Goal: Task Accomplishment & Management: Use online tool/utility

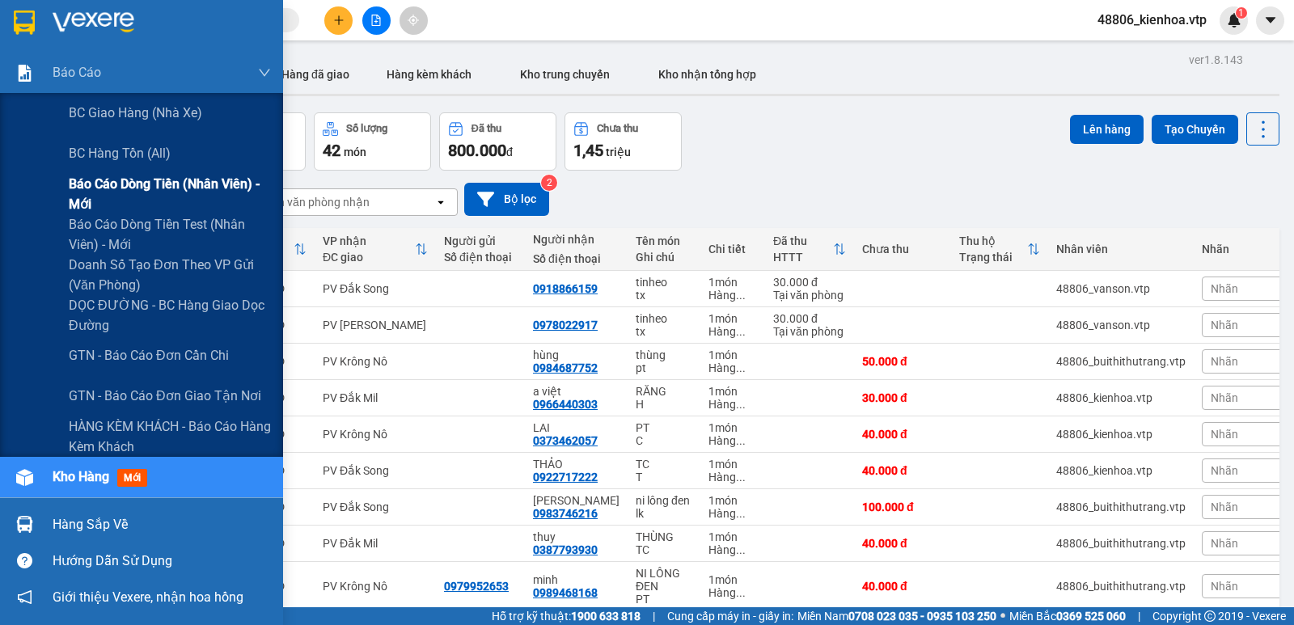
click at [115, 195] on span "Báo cáo dòng tiền (nhân viên) - mới" at bounding box center [170, 194] width 202 height 40
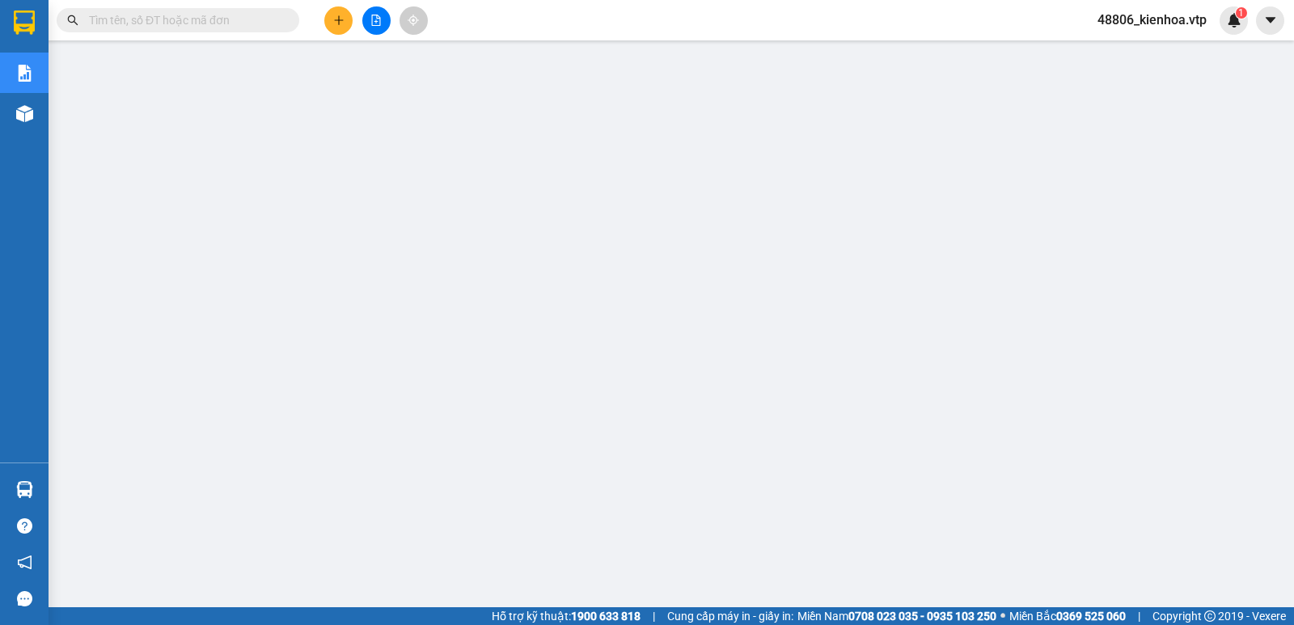
click at [1169, 19] on span "48806_kienhoa.vtp" at bounding box center [1152, 20] width 135 height 20
click at [1158, 55] on span "Đăng xuất" at bounding box center [1160, 50] width 100 height 18
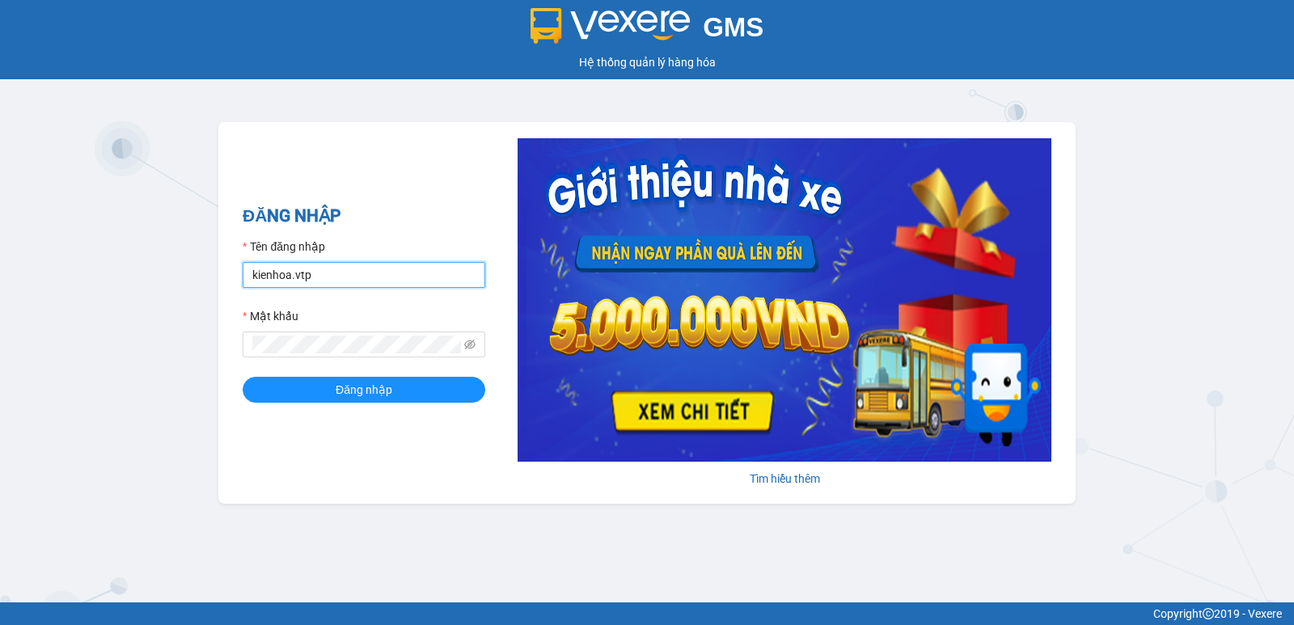
click at [339, 280] on input "kienhoa.vtp" at bounding box center [364, 275] width 243 height 26
type input "thanhtuan.vtp"
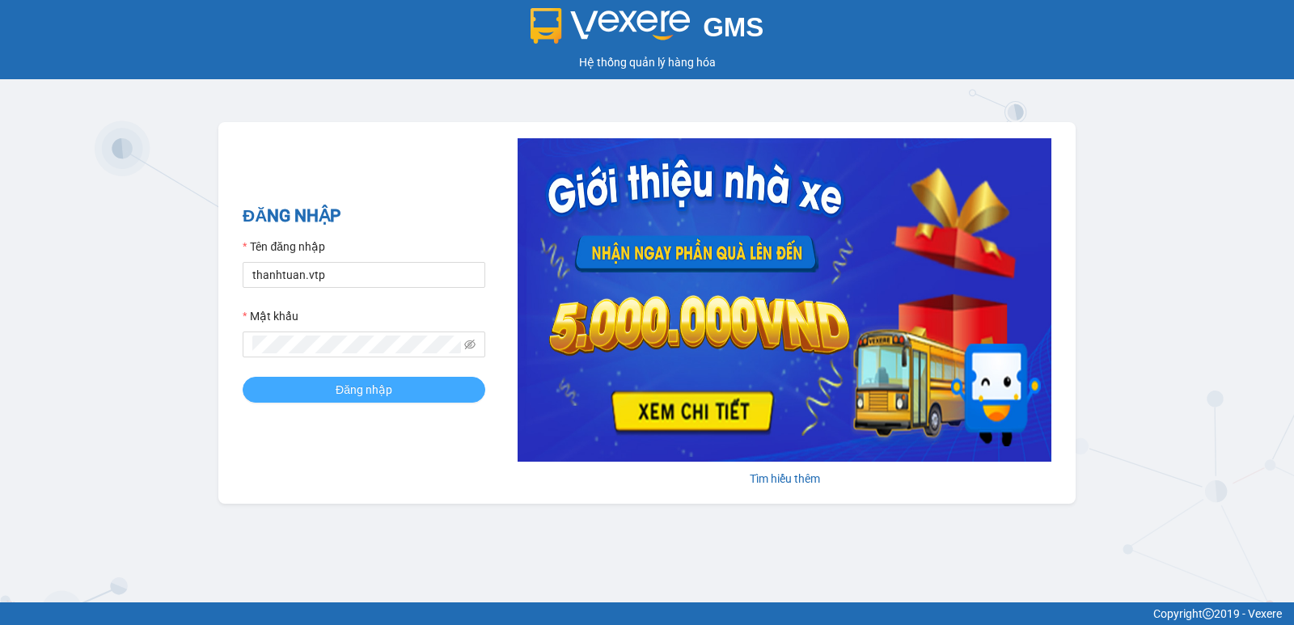
click at [455, 378] on button "Đăng nhập" at bounding box center [364, 390] width 243 height 26
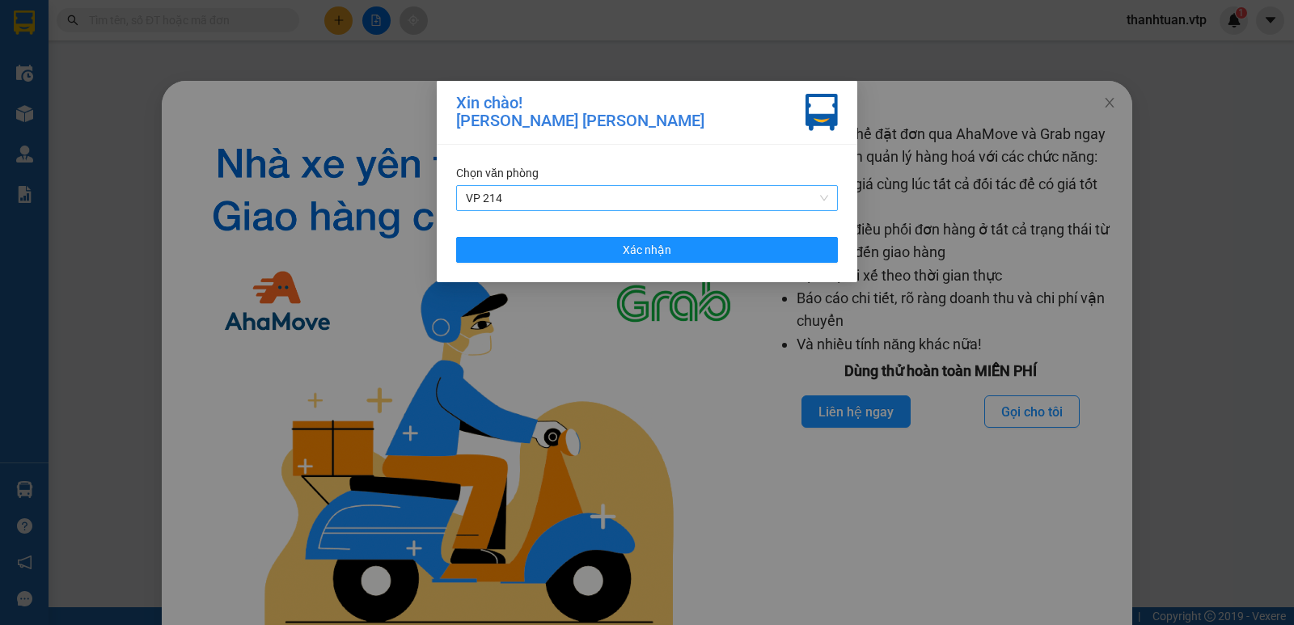
click at [620, 208] on span "VP 214" at bounding box center [647, 198] width 362 height 24
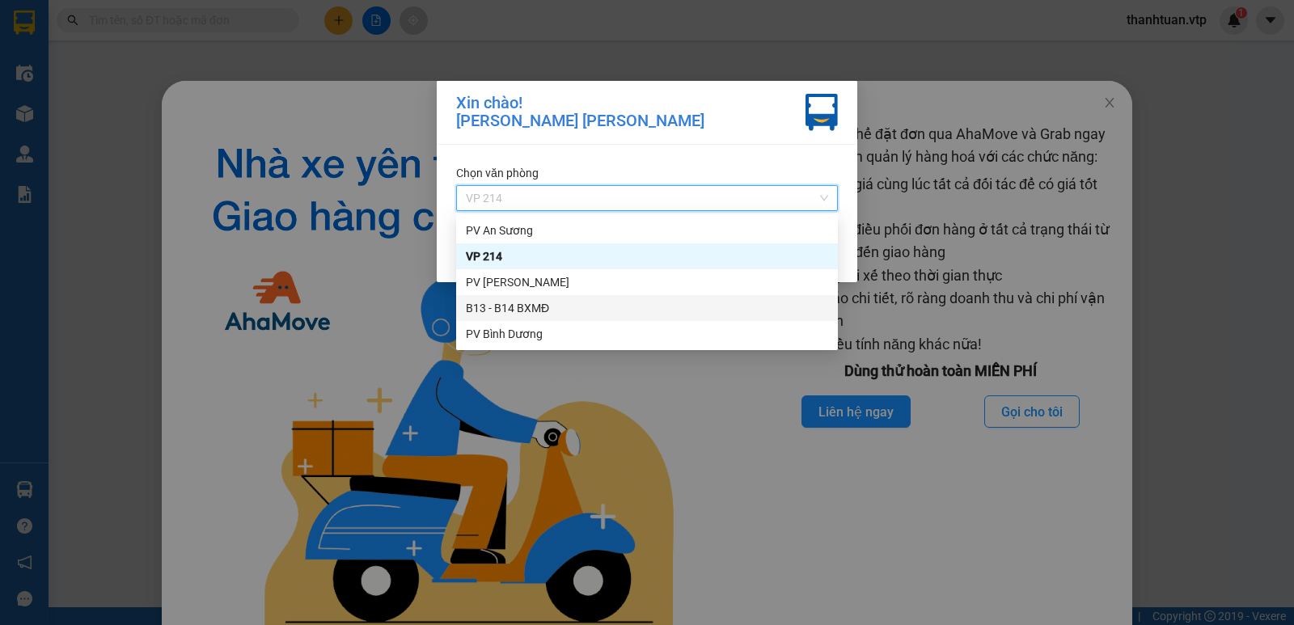
click at [555, 310] on div "B13 - B14 BXMĐ" at bounding box center [647, 308] width 362 height 18
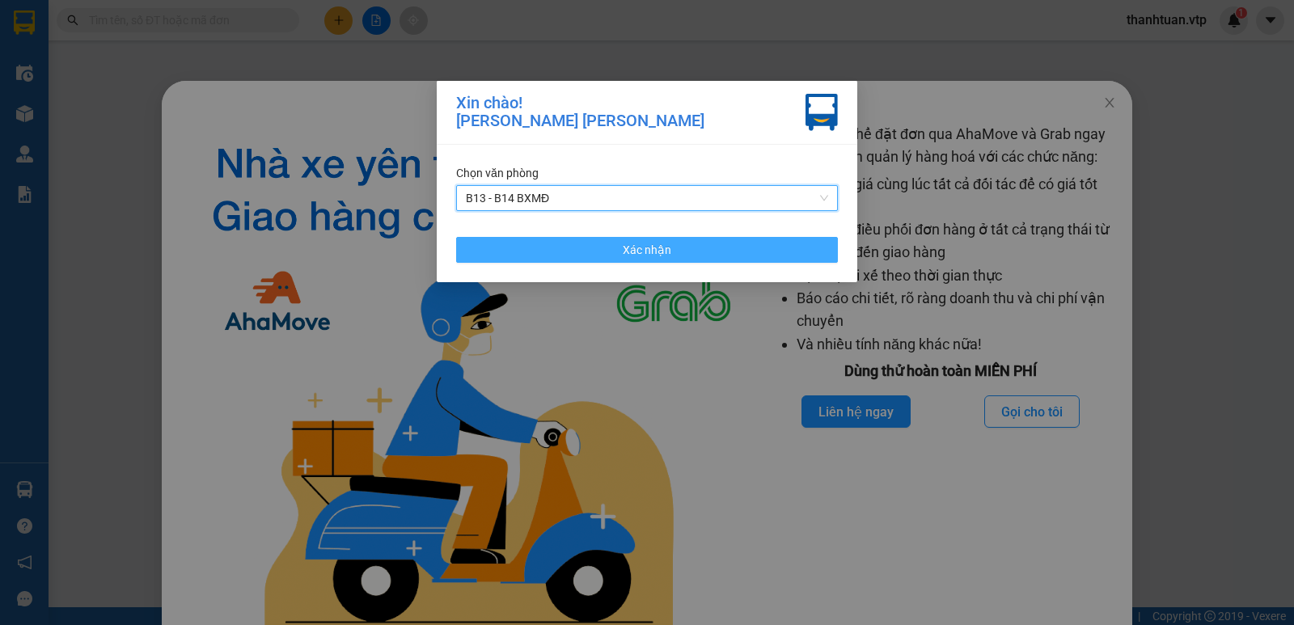
click at [797, 248] on button "Xác nhận" at bounding box center [647, 250] width 382 height 26
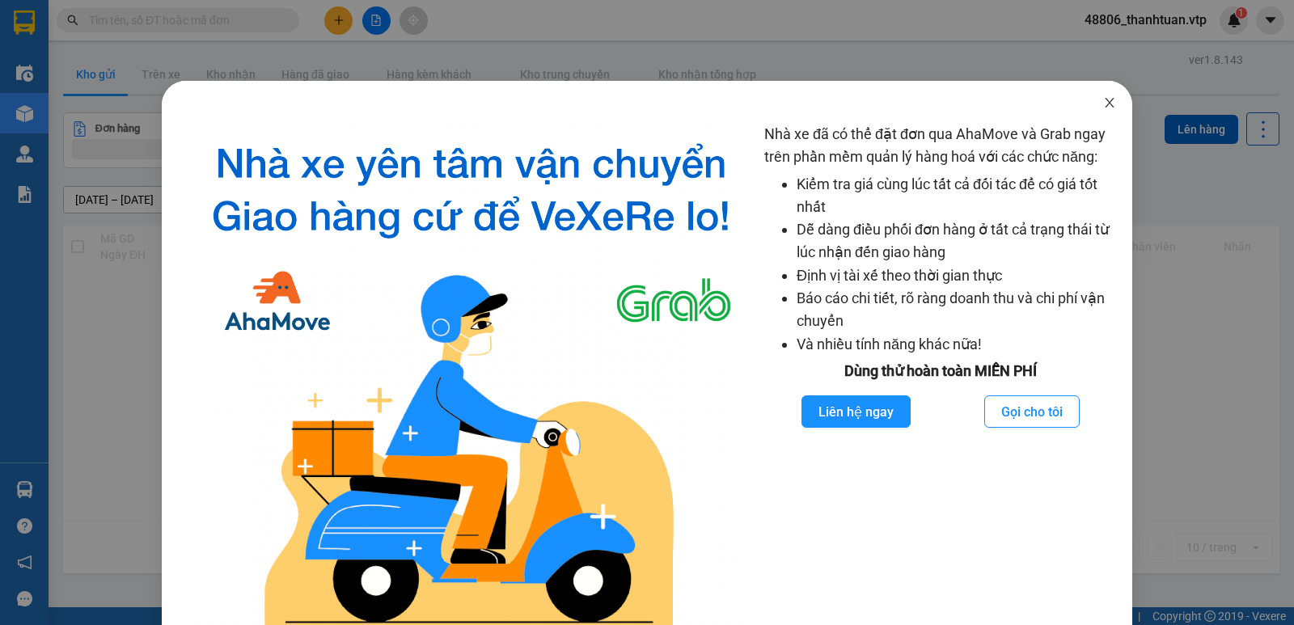
click at [1103, 104] on icon "close" at bounding box center [1109, 102] width 13 height 13
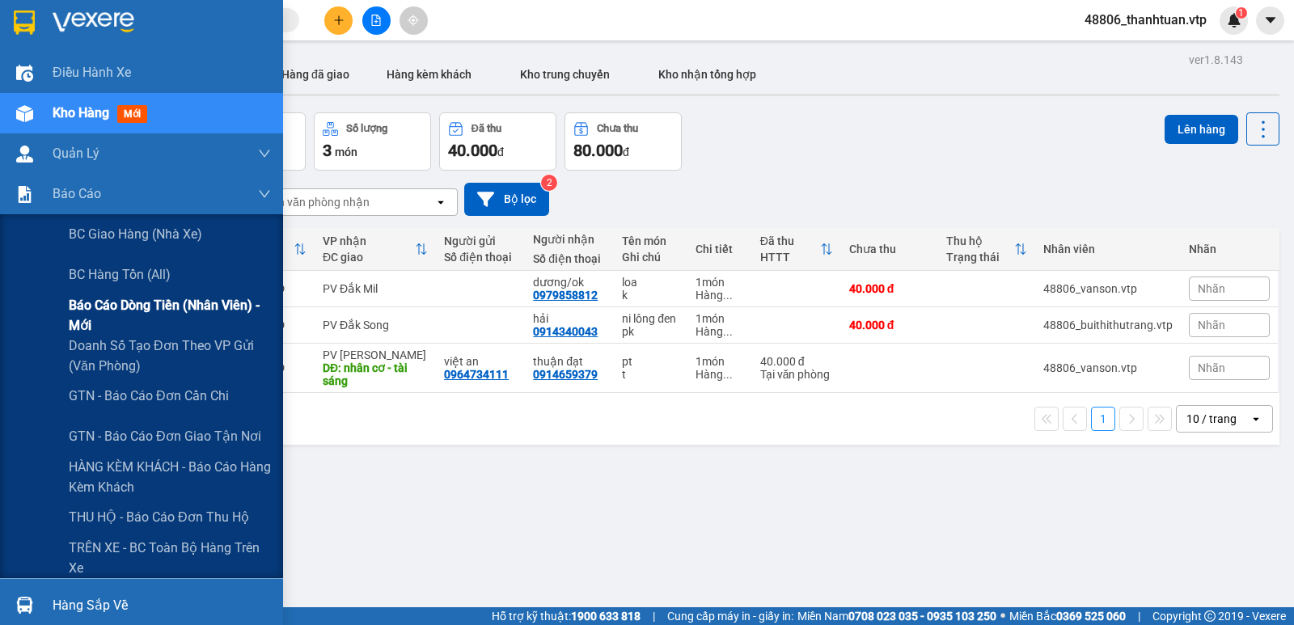
click at [127, 307] on span "Báo cáo dòng tiền (nhân viên) - mới" at bounding box center [170, 315] width 202 height 40
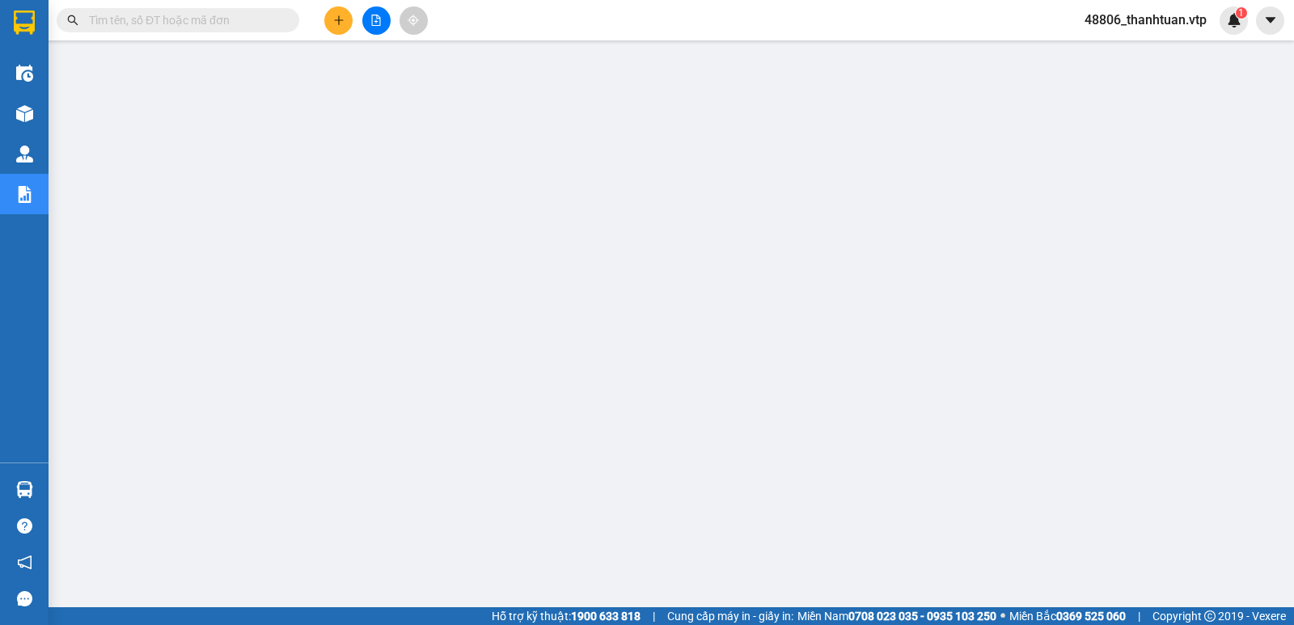
click at [1166, 26] on span "48806_thanhtuan.vtp" at bounding box center [1146, 20] width 148 height 20
click at [1155, 50] on span "Đăng xuất" at bounding box center [1153, 50] width 114 height 18
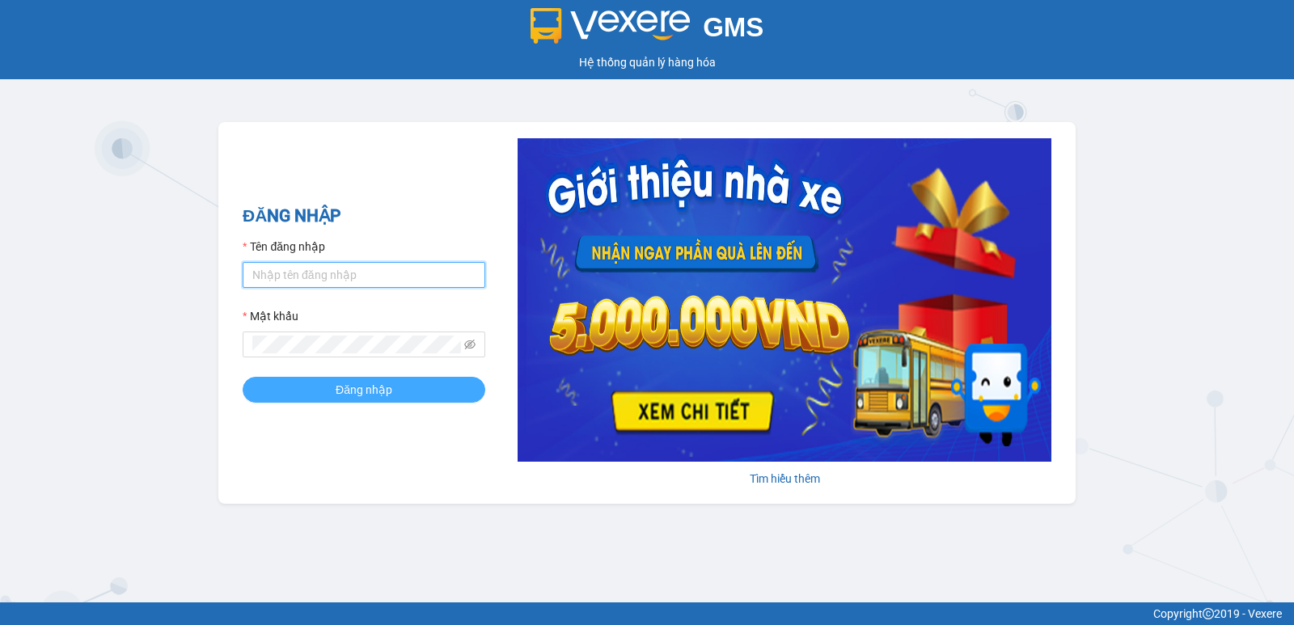
type input "thanhtuan.vtp"
click at [334, 402] on button "Đăng nhập" at bounding box center [364, 390] width 243 height 26
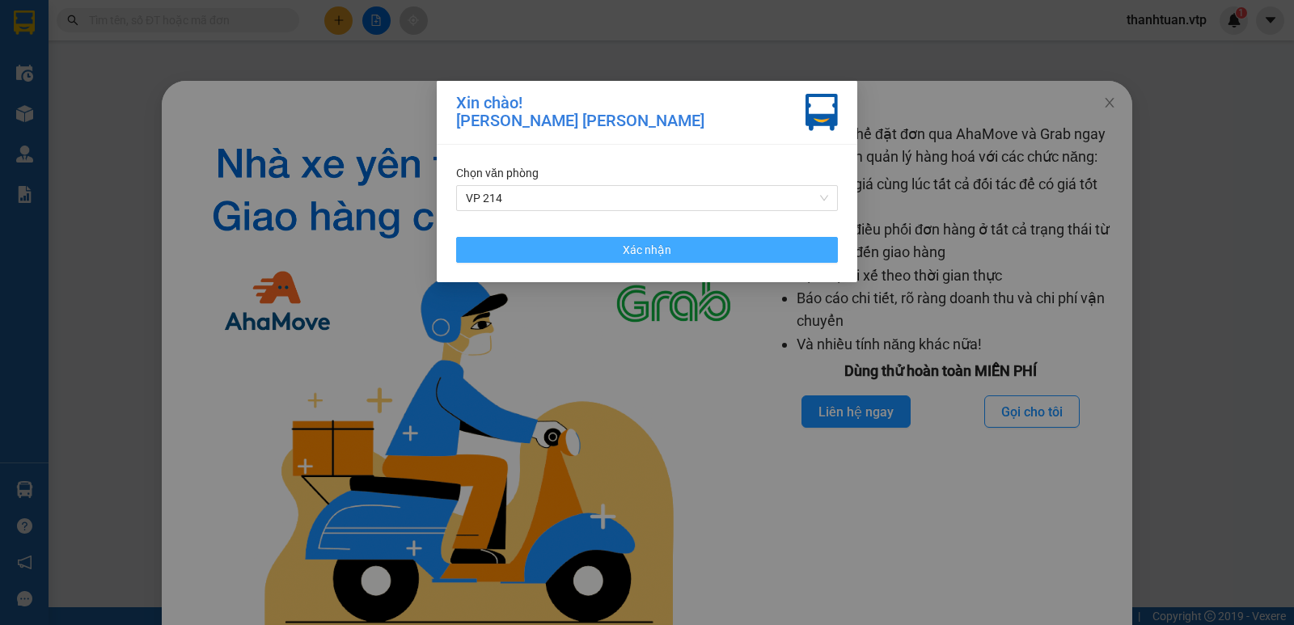
click at [562, 244] on button "Xác nhận" at bounding box center [647, 250] width 382 height 26
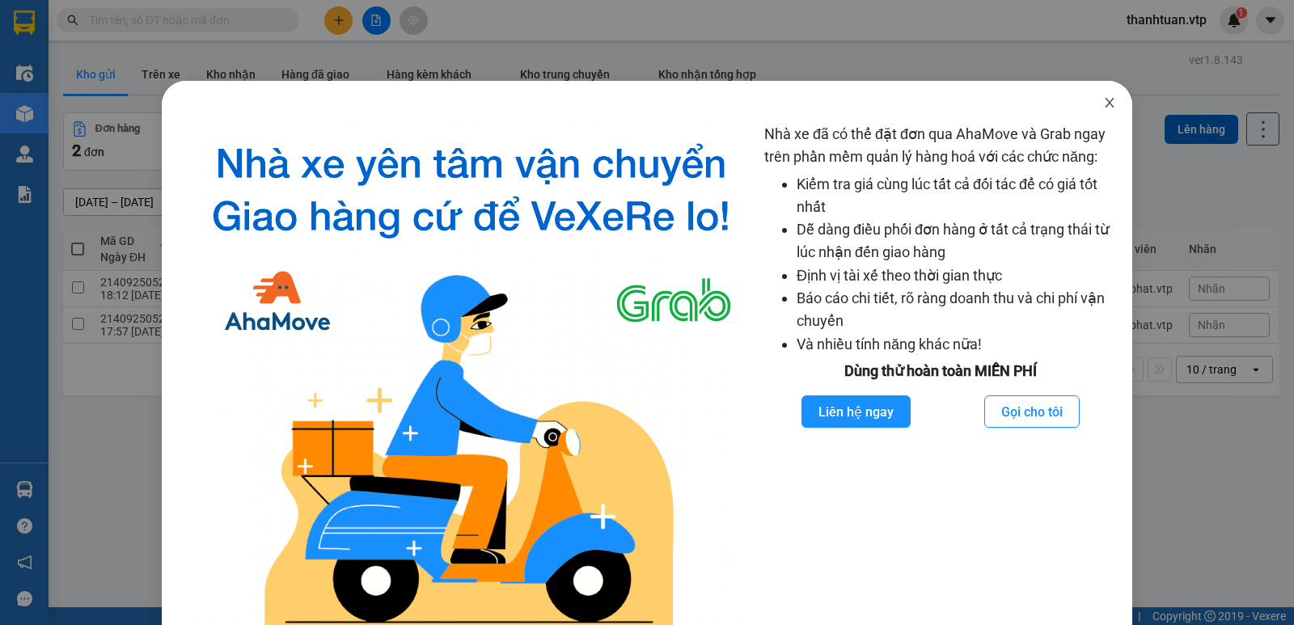
click at [1111, 103] on span "Close" at bounding box center [1109, 103] width 45 height 45
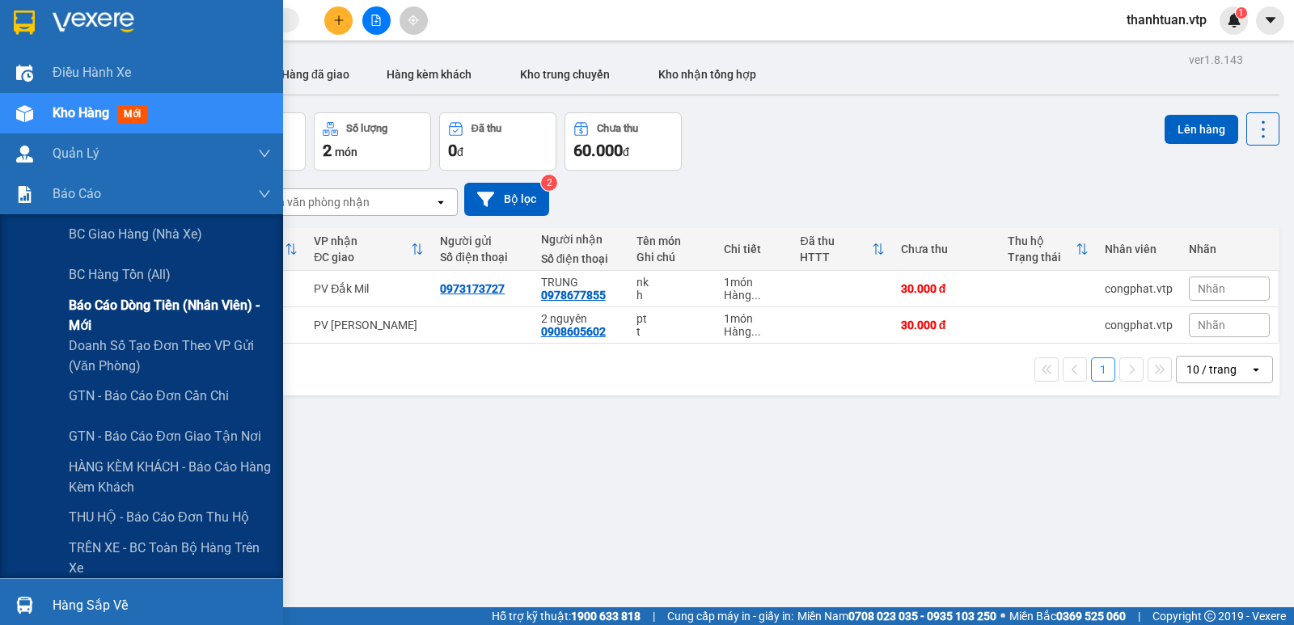
click at [134, 310] on span "Báo cáo dòng tiền (nhân viên) - mới" at bounding box center [170, 315] width 202 height 40
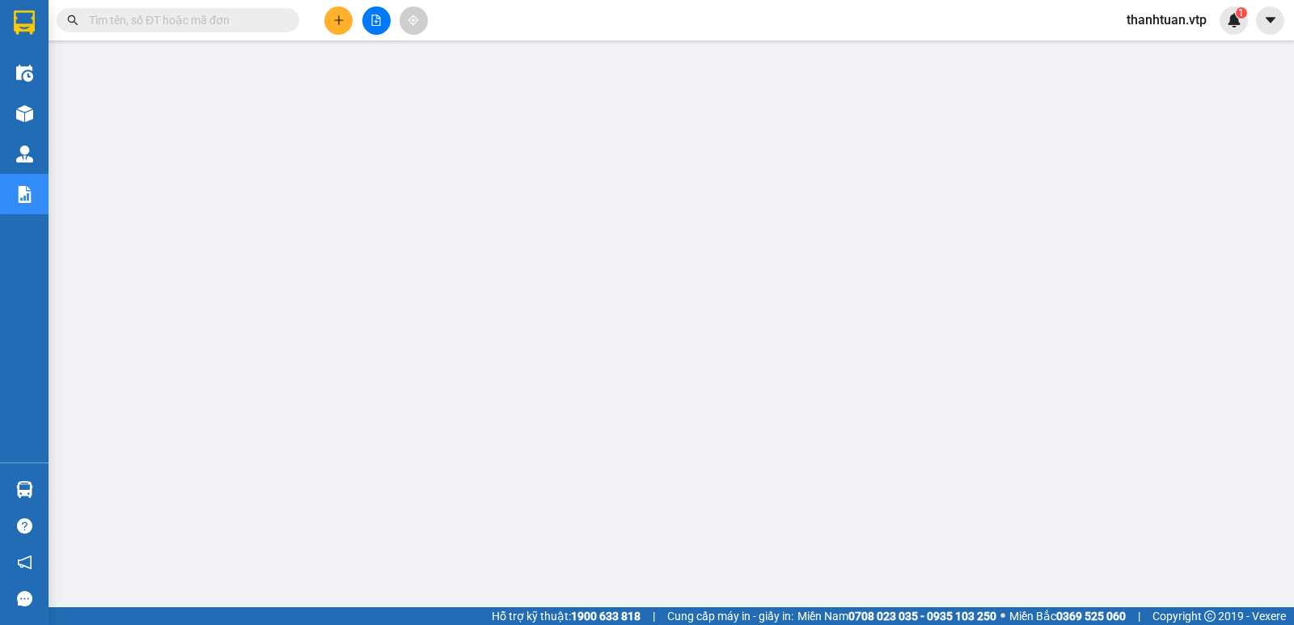
click at [1153, 19] on span "thanhtuan.vtp" at bounding box center [1167, 20] width 106 height 20
click at [202, 28] on input "text" at bounding box center [184, 20] width 191 height 18
paste input "21409250510"
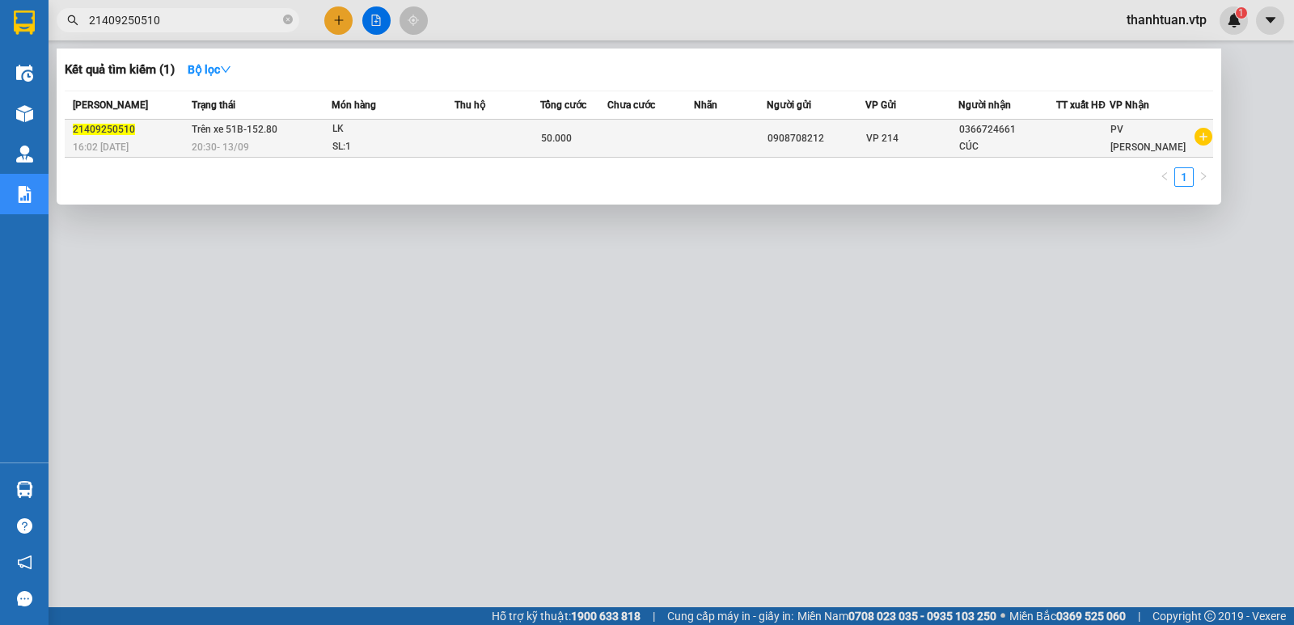
type input "21409250510"
click at [192, 135] on span "Trên xe 51B-152.80" at bounding box center [235, 128] width 86 height 13
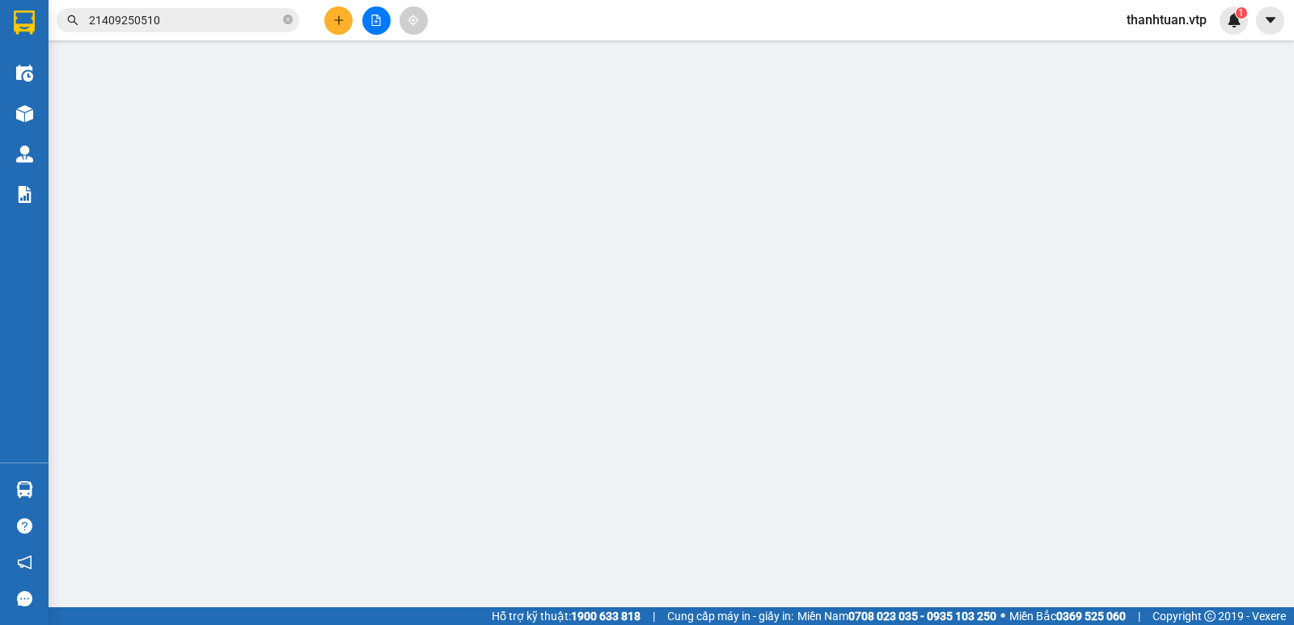
type input "2.500"
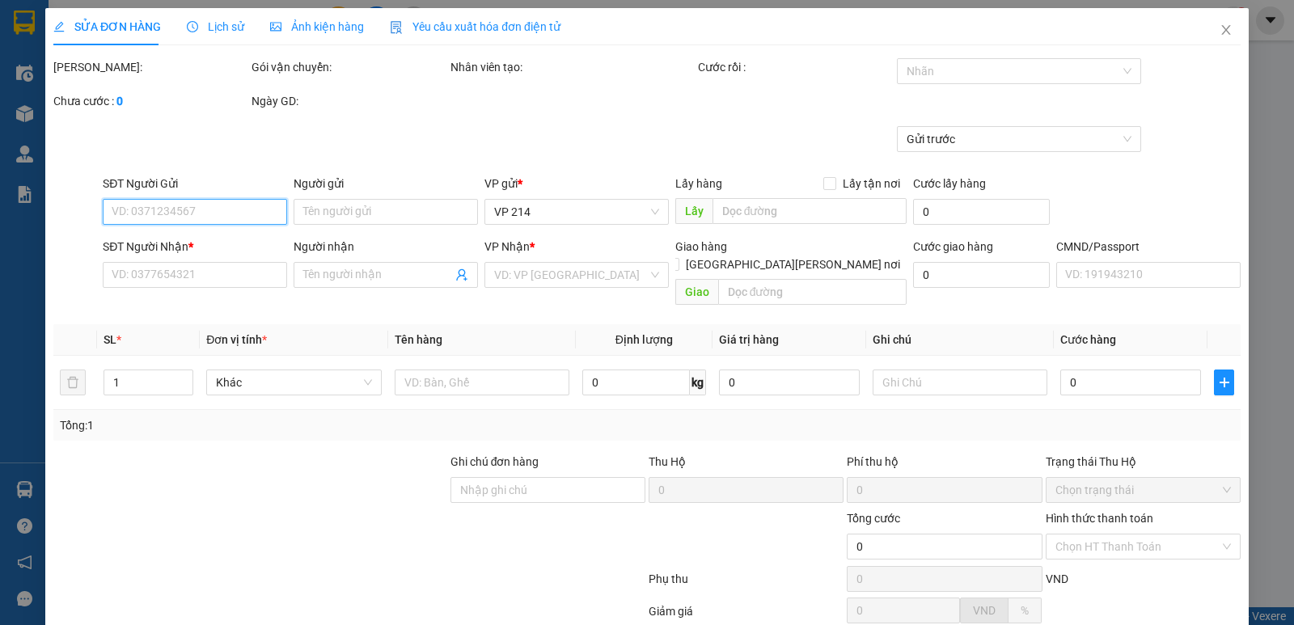
type input "0908708212"
type input "0366724661"
type input "CÚC"
type input "50.000"
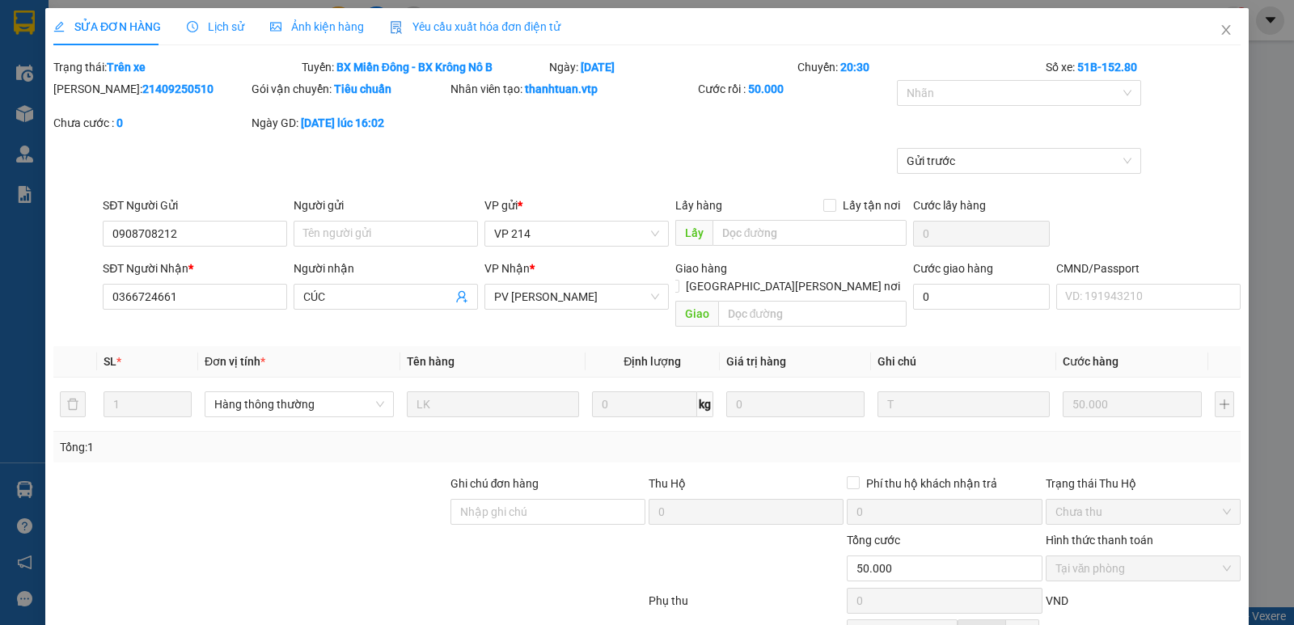
click at [218, 23] on span "Lịch sử" at bounding box center [215, 26] width 57 height 13
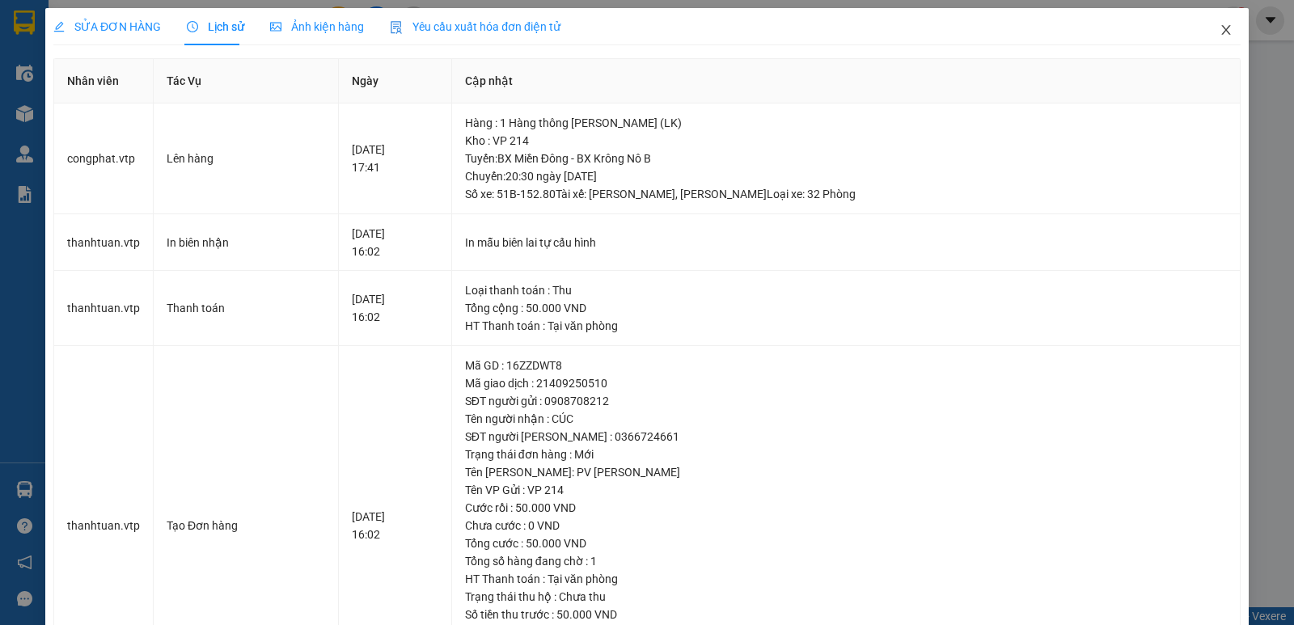
click at [1220, 36] on icon "close" at bounding box center [1226, 29] width 13 height 13
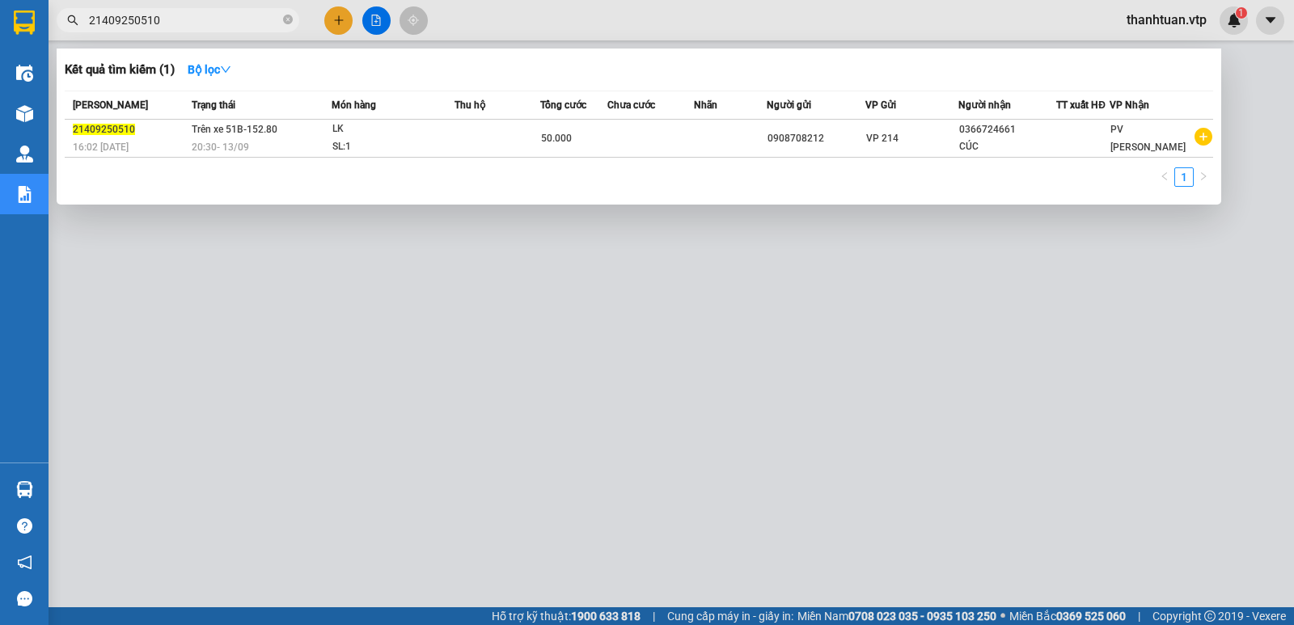
drag, startPoint x: 170, startPoint y: 27, endPoint x: 91, endPoint y: 36, distance: 79.8
click at [91, 35] on div "Kết quả tìm kiếm ( 1 ) Bộ lọc Mã ĐH Trạng thái Món hàng Thu hộ Tổng cước Chưa c…" at bounding box center [157, 20] width 315 height 28
paste input "2"
click at [305, 345] on div at bounding box center [647, 312] width 1294 height 625
drag, startPoint x: 171, startPoint y: 23, endPoint x: 82, endPoint y: 27, distance: 88.2
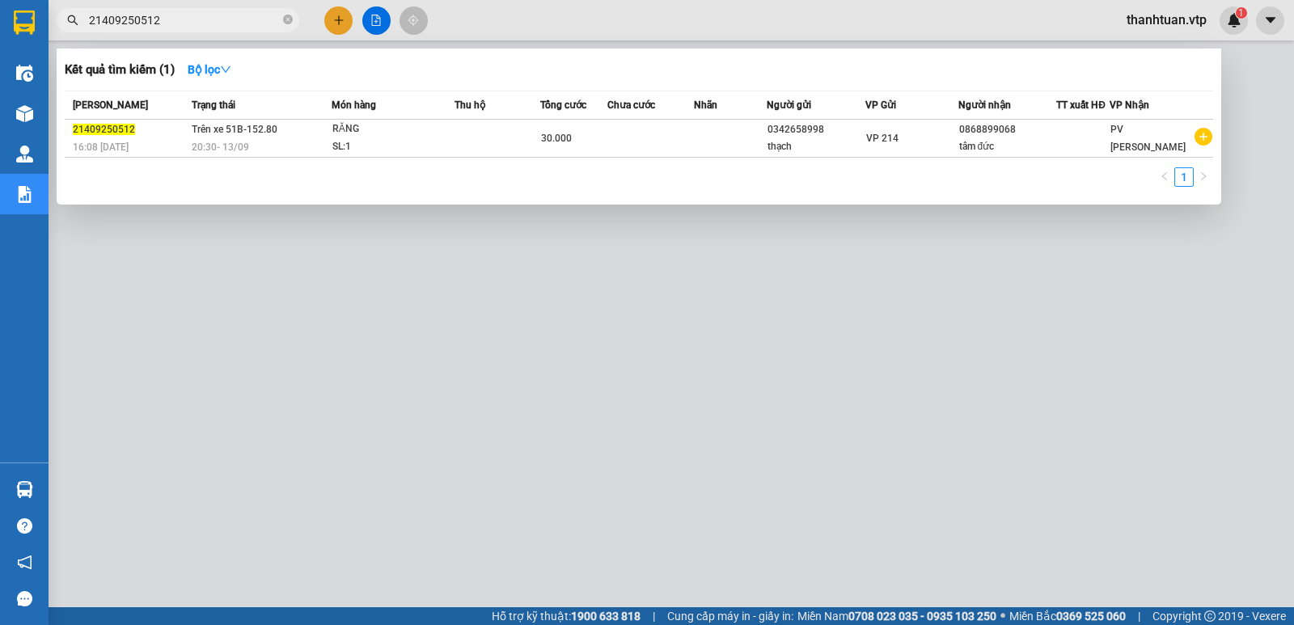
click at [82, 27] on span "21409250512" at bounding box center [178, 20] width 243 height 24
paste input "04"
click at [244, 383] on div at bounding box center [647, 312] width 1294 height 625
drag, startPoint x: 165, startPoint y: 23, endPoint x: 47, endPoint y: 44, distance: 119.8
click at [47, 44] on section "Kết quả tìm kiếm ( 1 ) Bộ lọc Mã ĐH Trạng thái Món hàng Thu hộ Tổng cước Chưa c…" at bounding box center [647, 312] width 1294 height 625
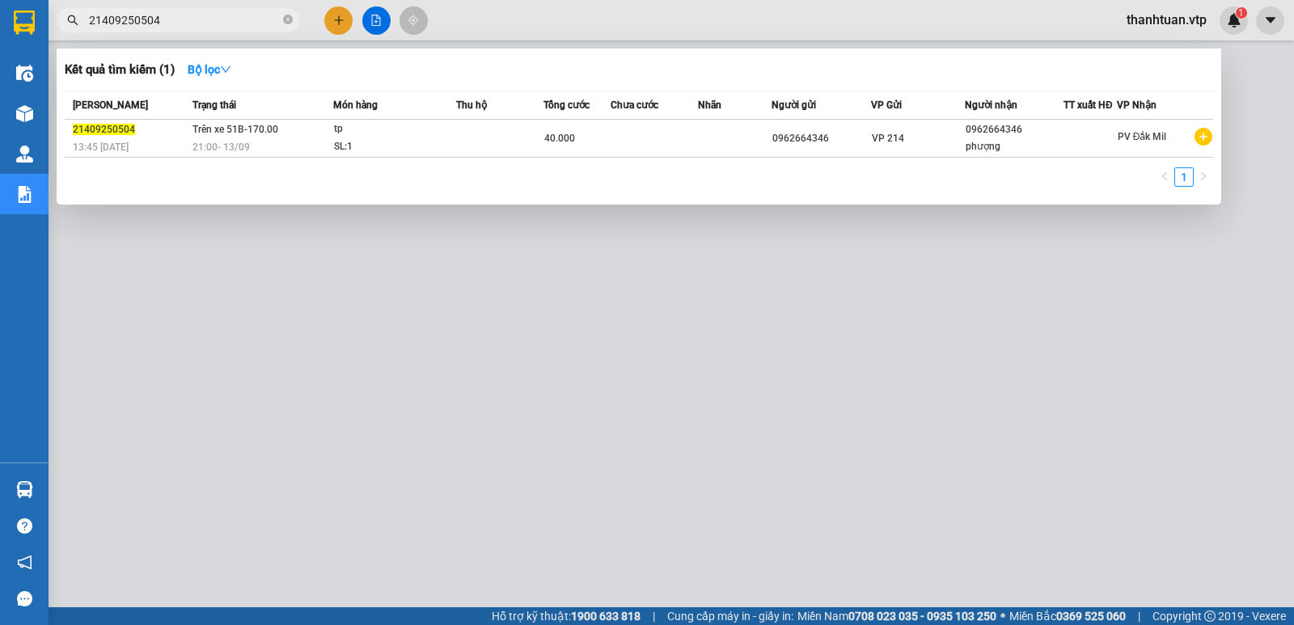
paste input "493"
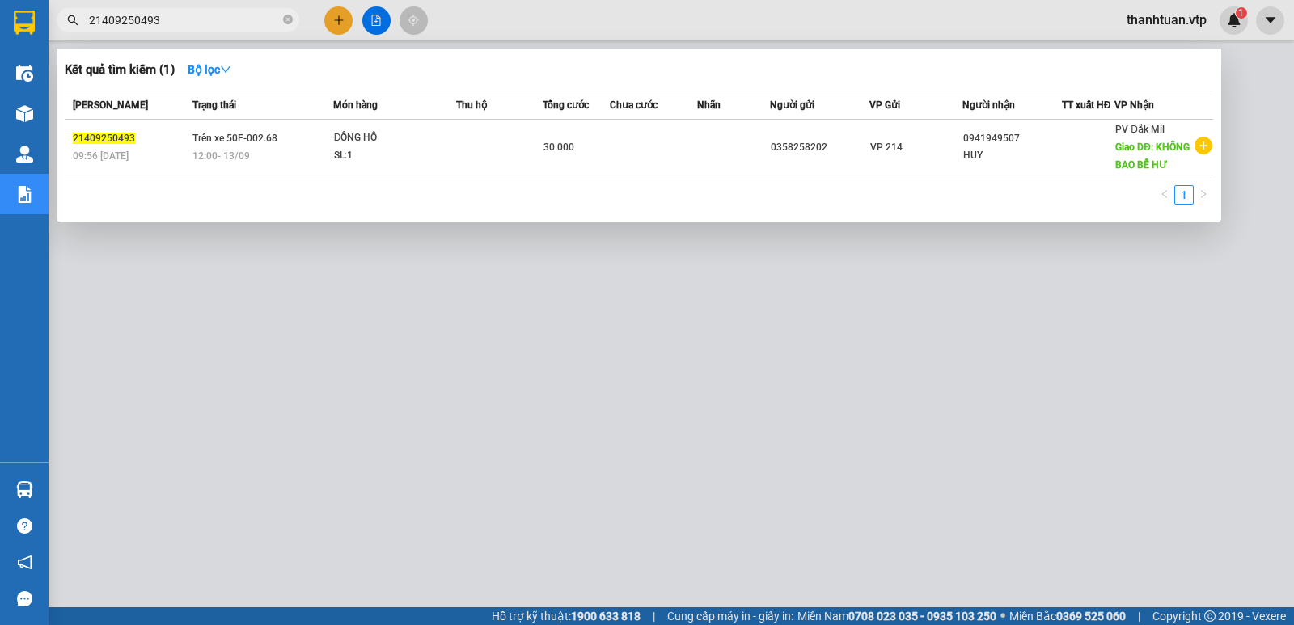
type input "21409250493"
click at [620, 363] on div at bounding box center [647, 312] width 1294 height 625
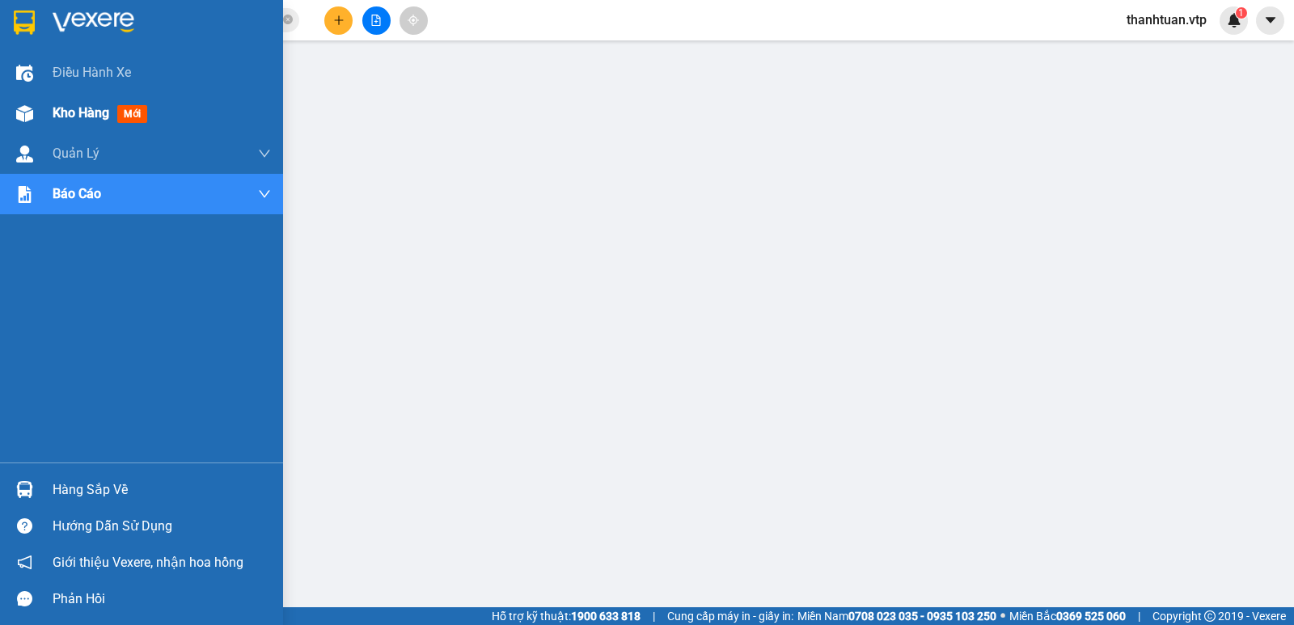
click at [66, 117] on span "Kho hàng" at bounding box center [81, 112] width 57 height 15
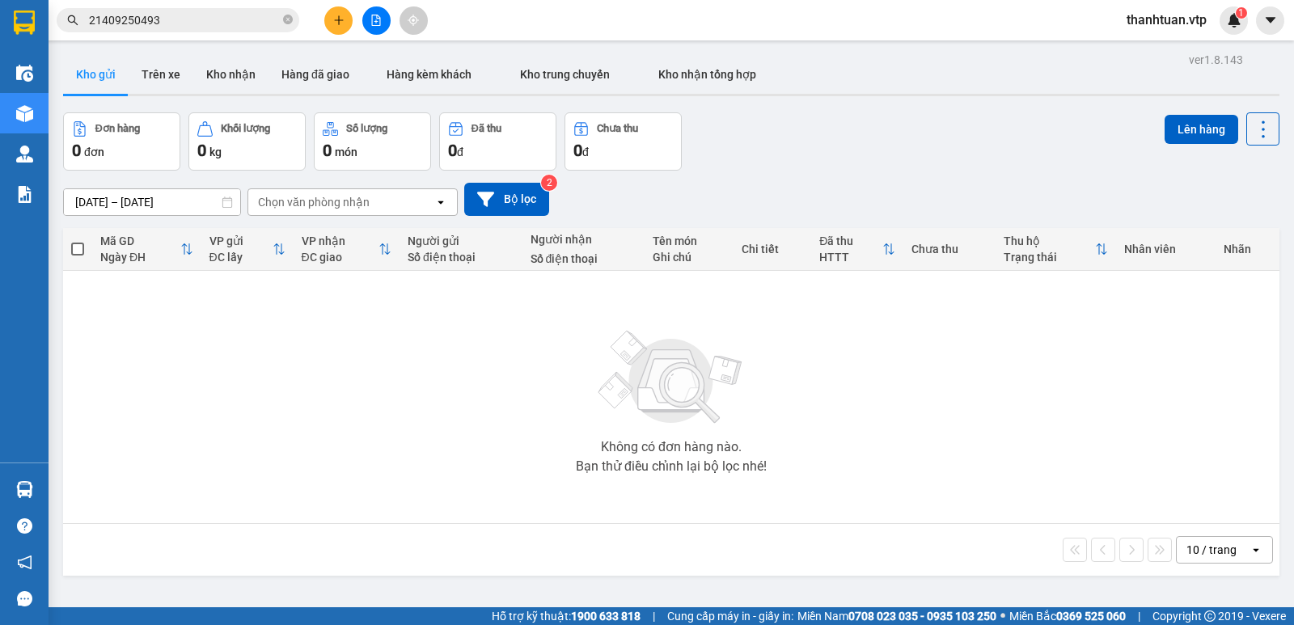
click at [1174, 25] on span "thanhtuan.vtp" at bounding box center [1167, 20] width 106 height 20
click at [1141, 51] on span "Đăng xuất" at bounding box center [1173, 50] width 73 height 18
